Goal: Transaction & Acquisition: Subscribe to service/newsletter

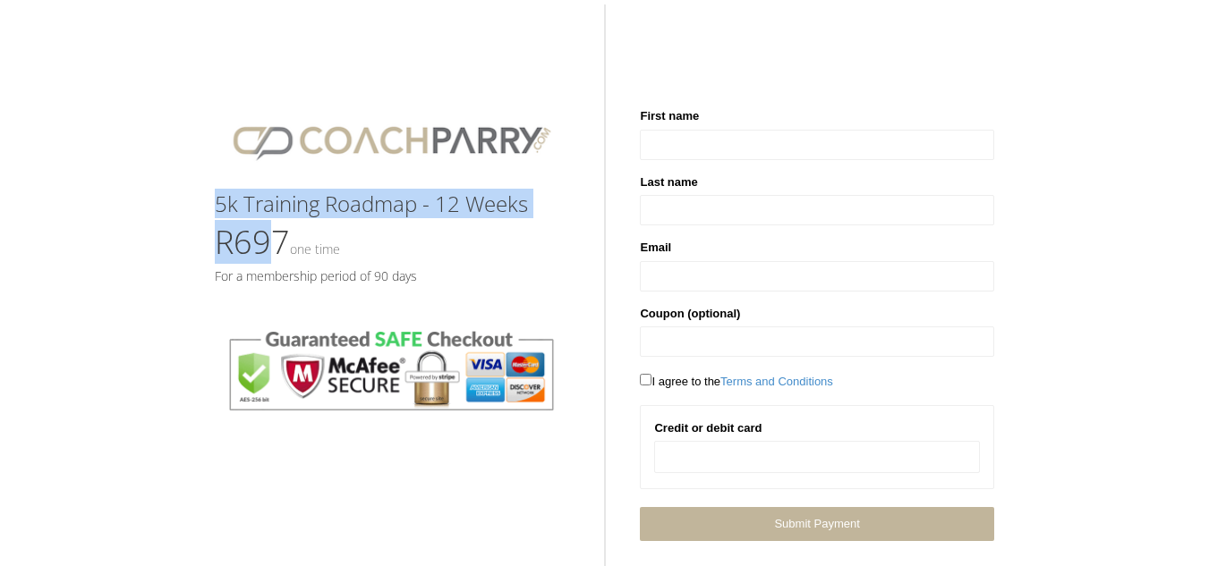
drag, startPoint x: 0, startPoint y: 0, endPoint x: 294, endPoint y: 242, distance: 381.4
click at [294, 242] on div "5k Training Roadmap - 12 Weeks R697 One time For a membership period of 90 days" at bounding box center [402, 244] width 403 height 453
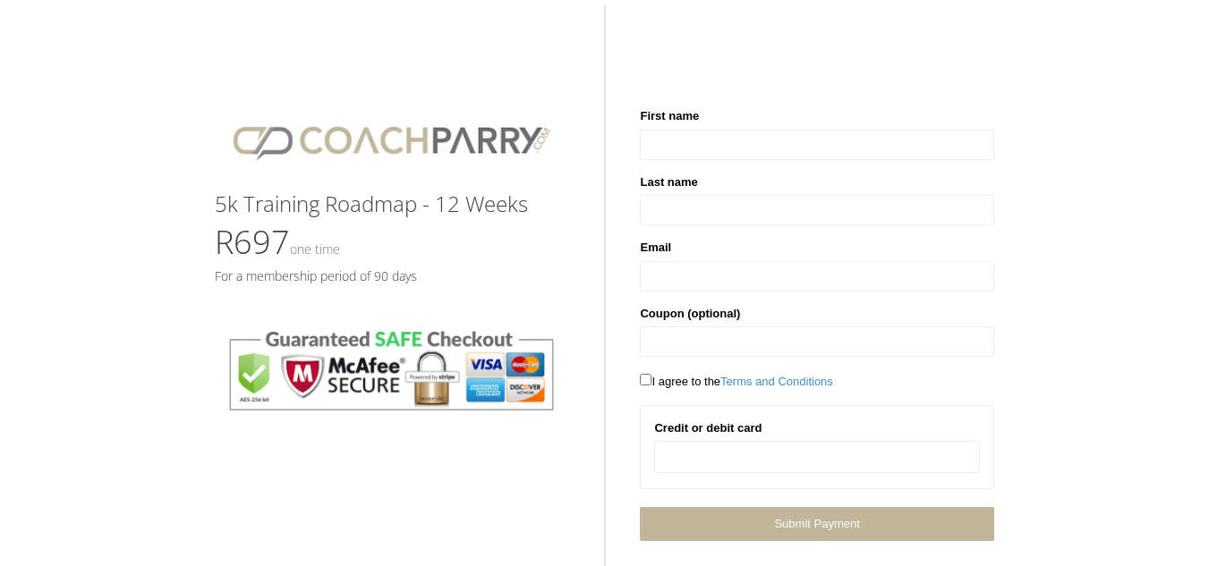
click at [376, 246] on h4 "R697 One time" at bounding box center [391, 243] width 353 height 36
drag, startPoint x: 290, startPoint y: 251, endPoint x: 185, endPoint y: 242, distance: 105.1
click at [185, 242] on div "5k Training Roadmap - 12 Weeks R697 One time For a membership period of 90 days…" at bounding box center [604, 279] width 1209 height 523
copy span "R697"
